Goal: Task Accomplishment & Management: Manage account settings

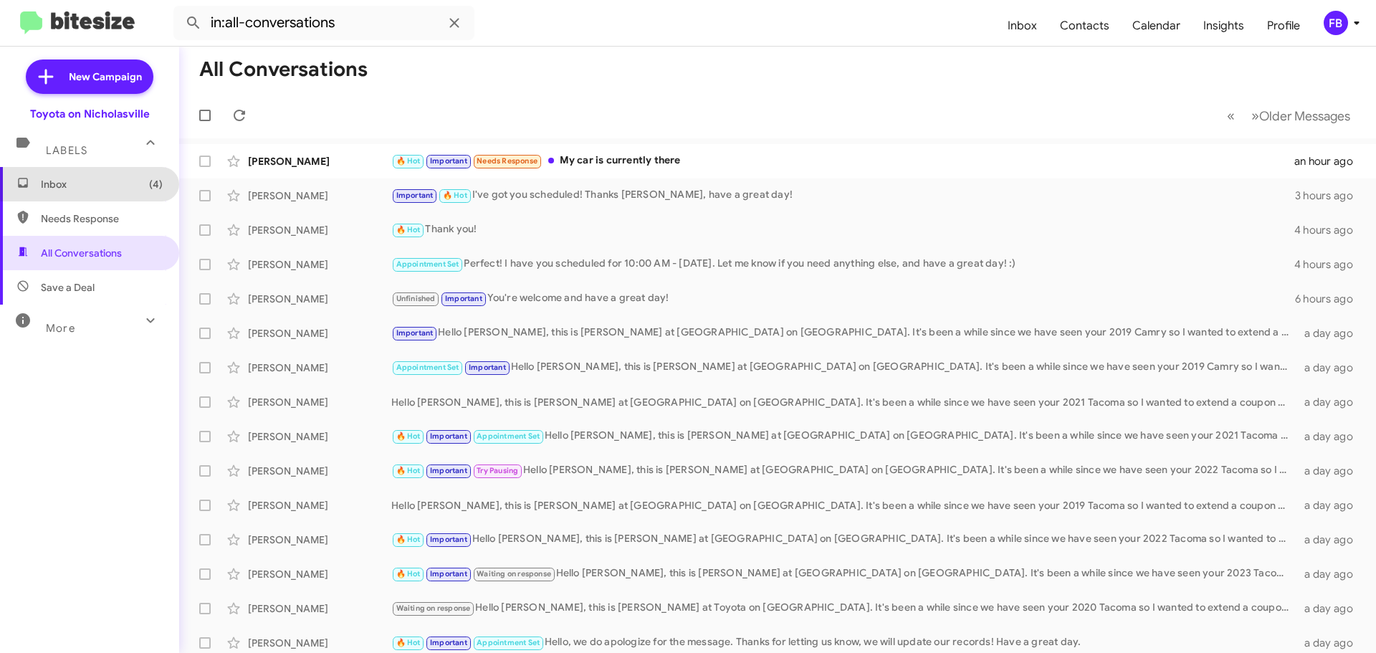
click at [128, 179] on span "Inbox (4)" at bounding box center [102, 184] width 122 height 14
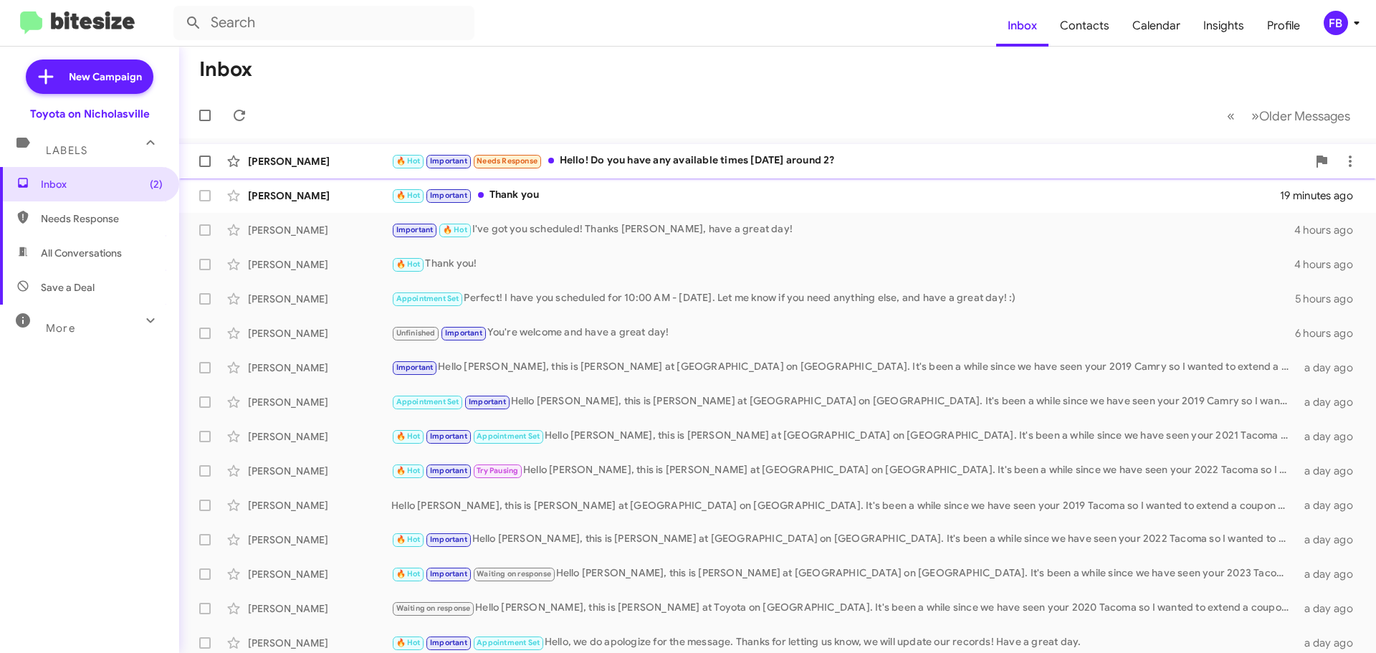
click at [743, 158] on div "🔥 Hot Important Needs Response Hello! Do you have any available times [DATE] ar…" at bounding box center [849, 161] width 916 height 16
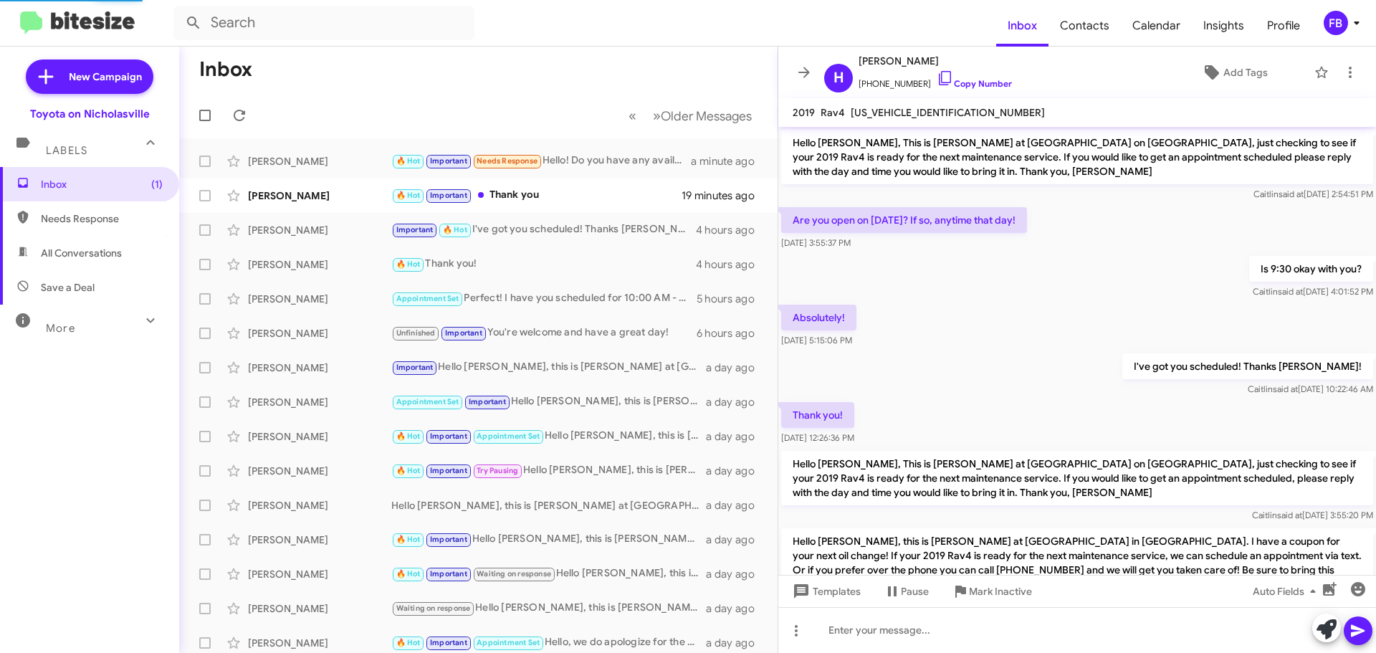
scroll to position [3380, 0]
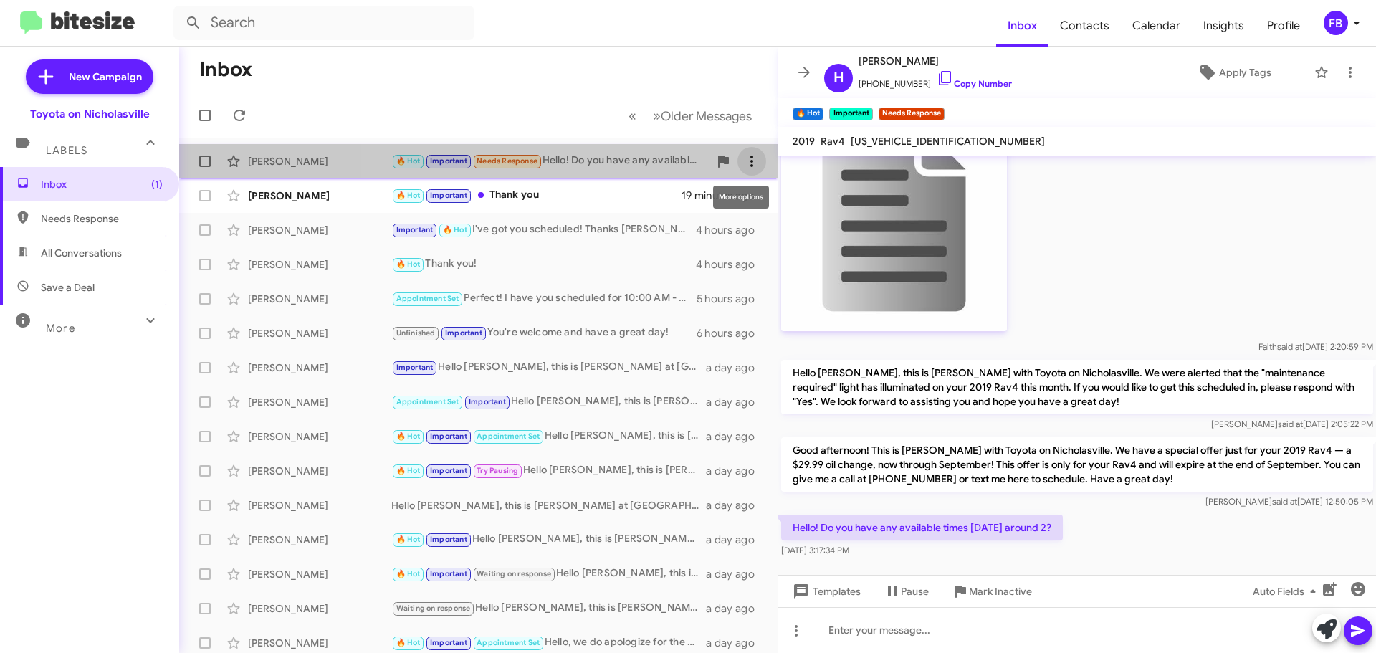
click at [744, 155] on icon at bounding box center [751, 161] width 17 height 17
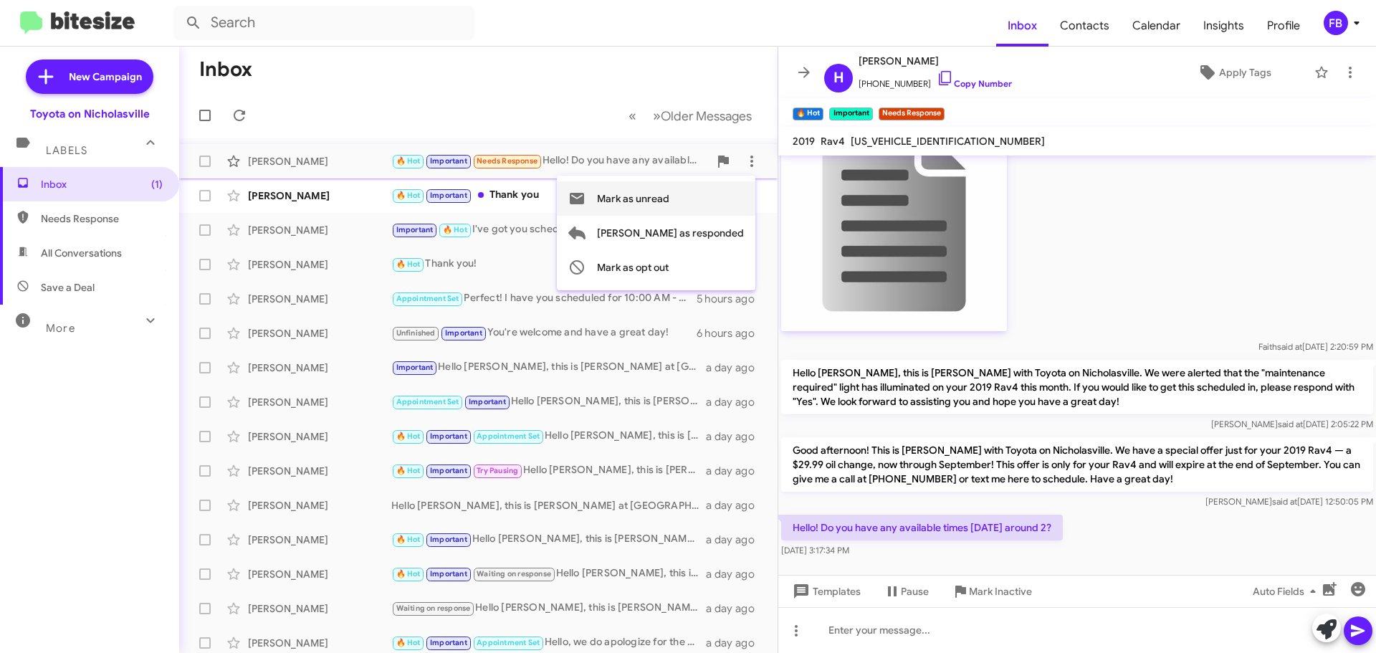
click at [670, 203] on span "Mark as unread" at bounding box center [633, 198] width 72 height 34
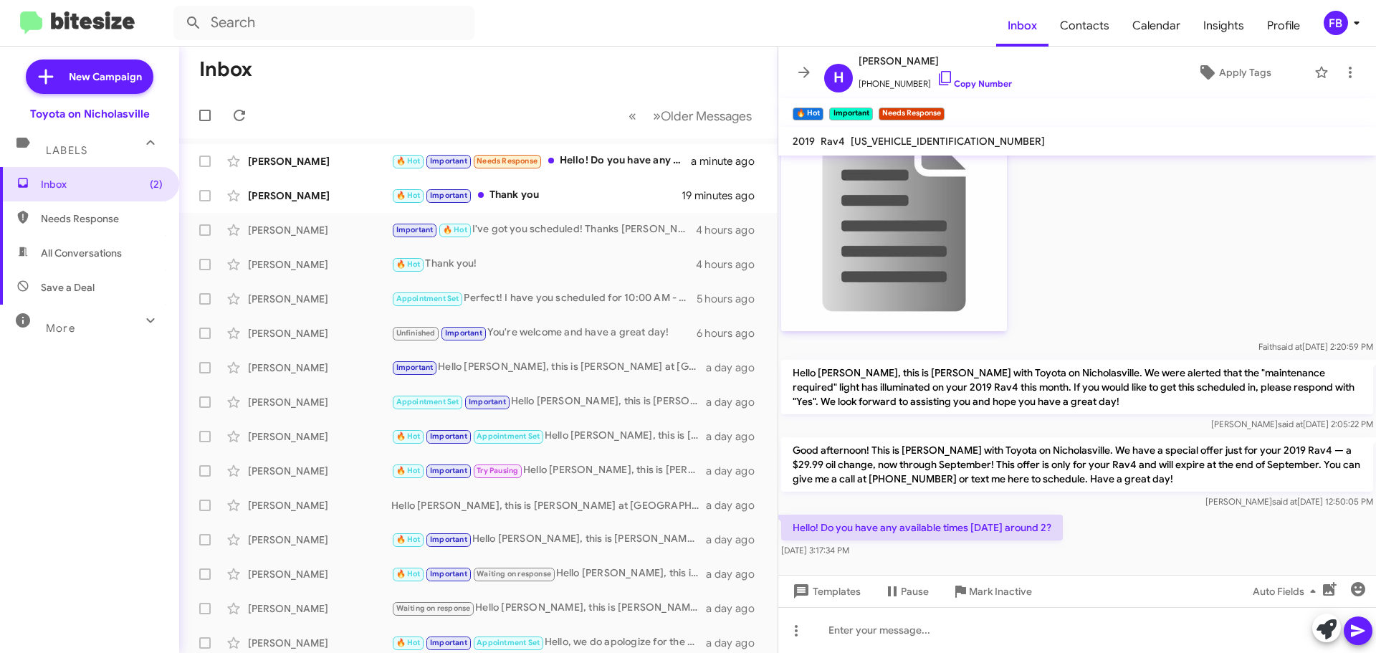
click at [87, 250] on span "All Conversations" at bounding box center [81, 253] width 81 height 14
type input "in:all-conversations"
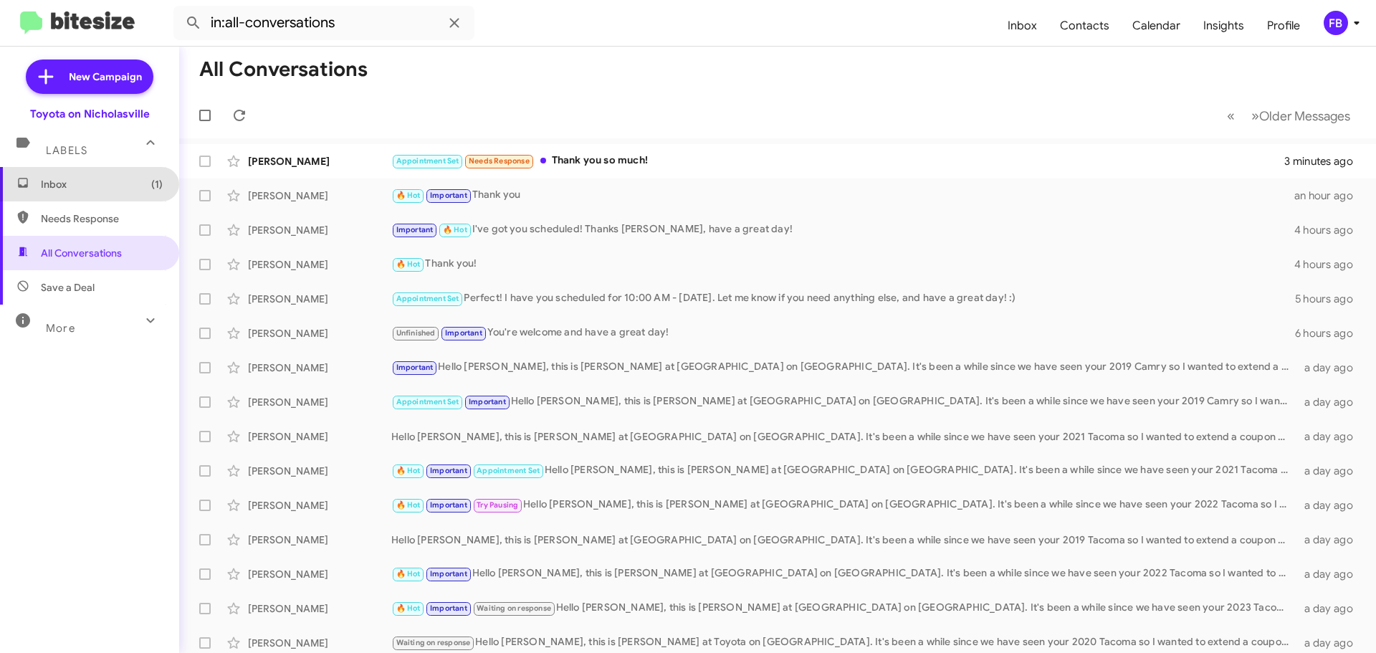
click at [119, 184] on span "Inbox (1)" at bounding box center [102, 184] width 122 height 14
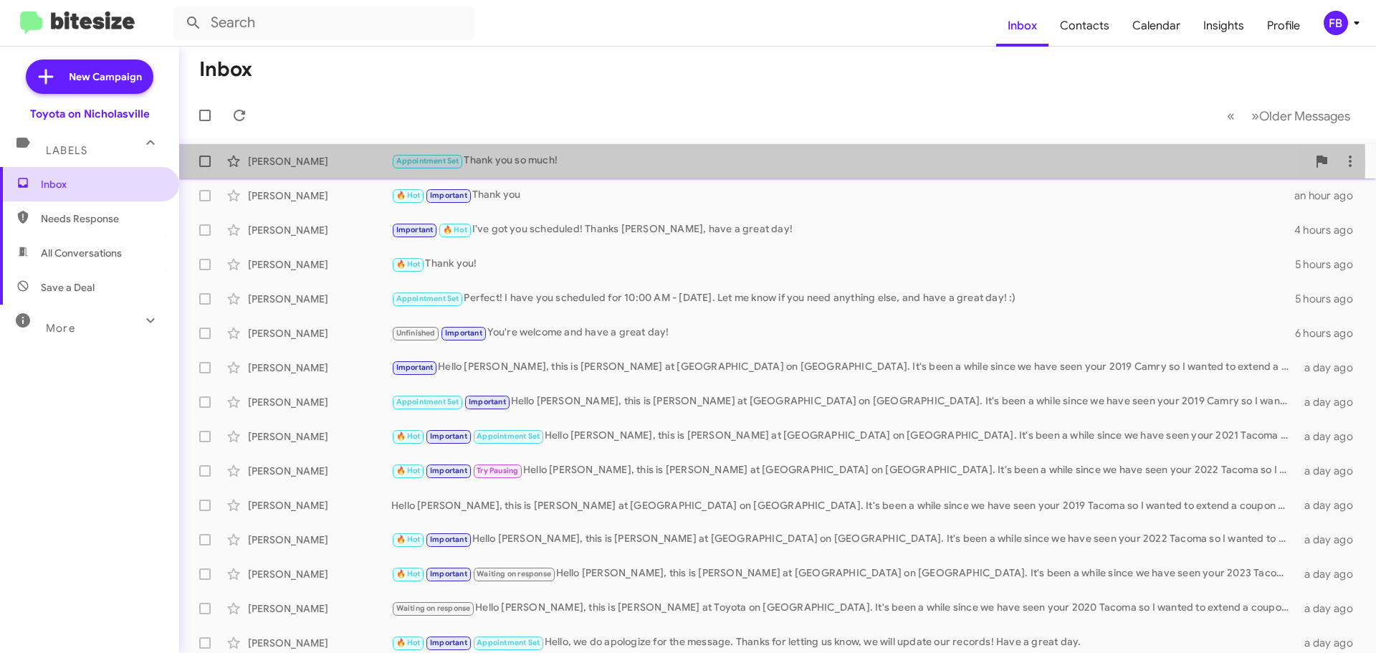
click at [694, 164] on div "Appointment Set Thank you so much!" at bounding box center [849, 161] width 916 height 16
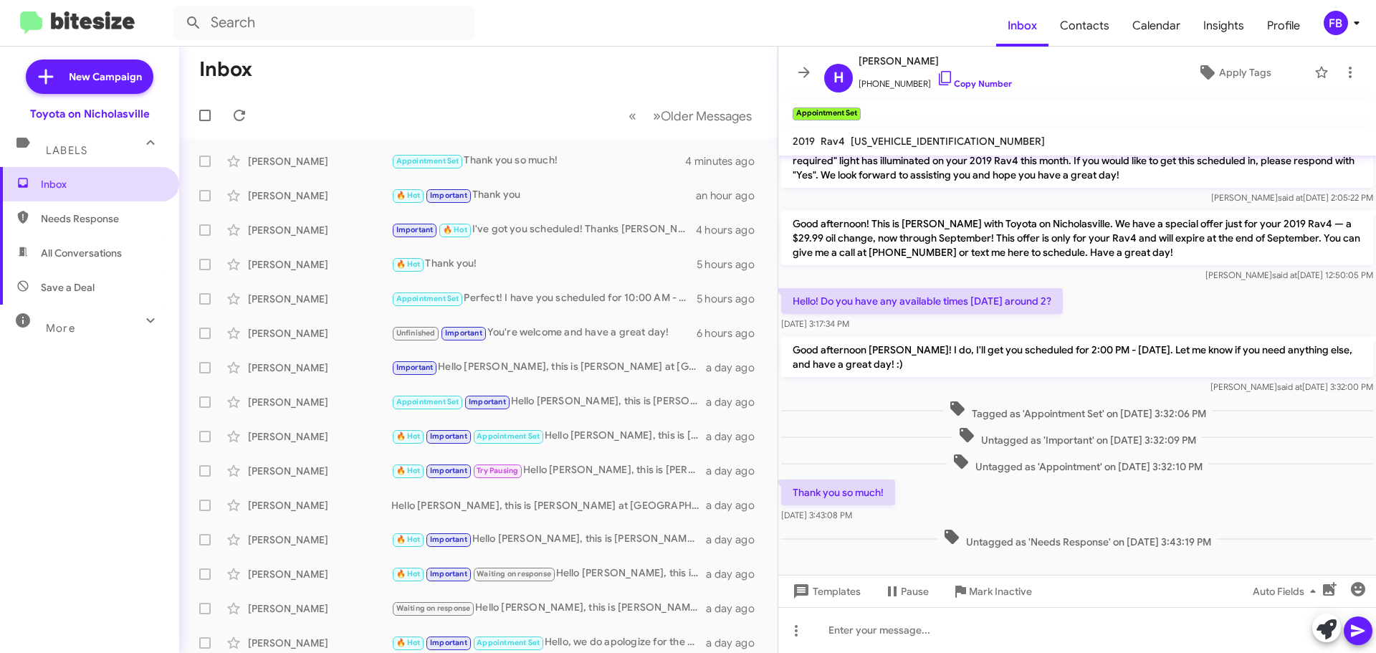
scroll to position [3305, 0]
